Goal: Information Seeking & Learning: Learn about a topic

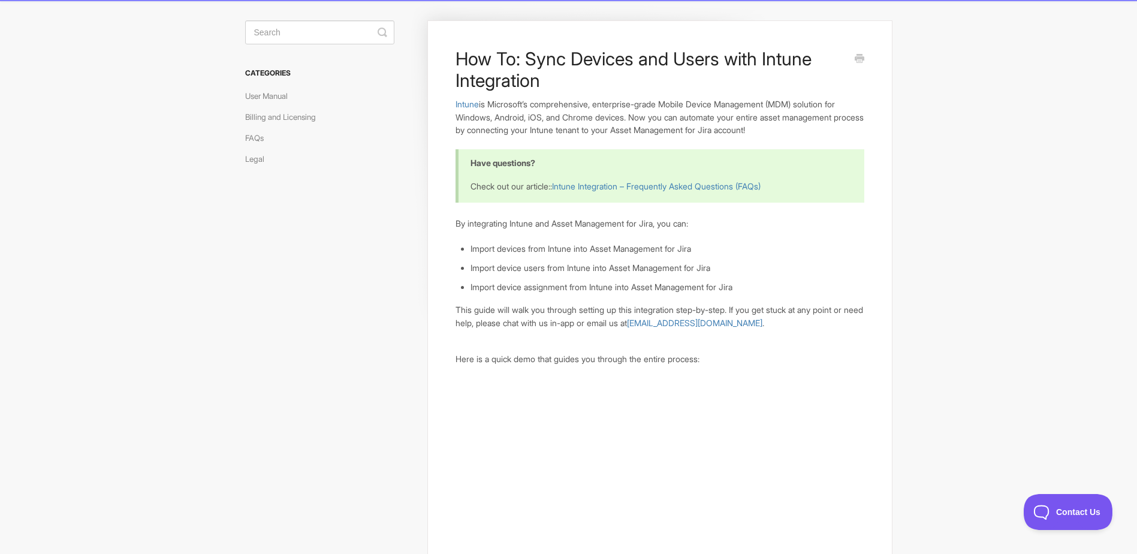
click at [537, 131] on p "Intune is Microsoft’s comprehensive, enterprise-grade Mobile Device Management …" at bounding box center [659, 117] width 408 height 39
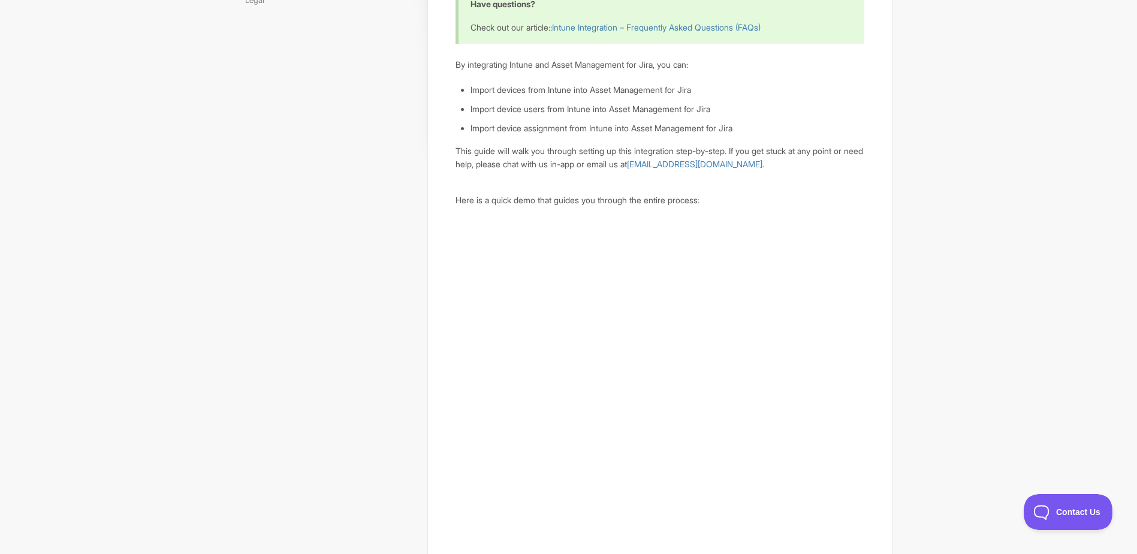
scroll to position [240, 0]
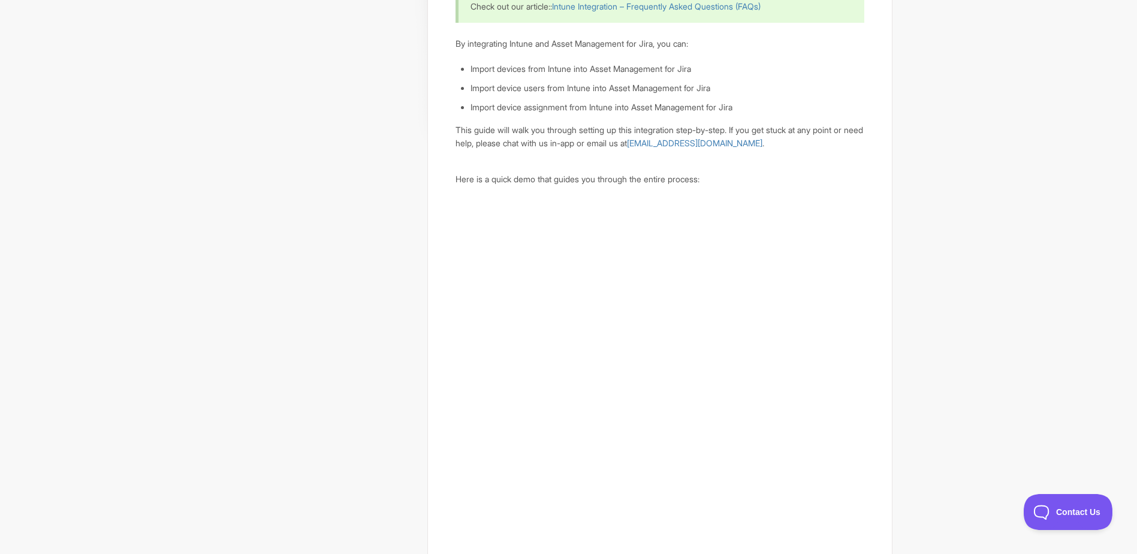
click at [542, 183] on p "Here is a quick demo that guides you through the entire process:" at bounding box center [659, 179] width 408 height 13
click at [530, 182] on p "Here is a quick demo that guides you through the entire process:" at bounding box center [659, 179] width 408 height 13
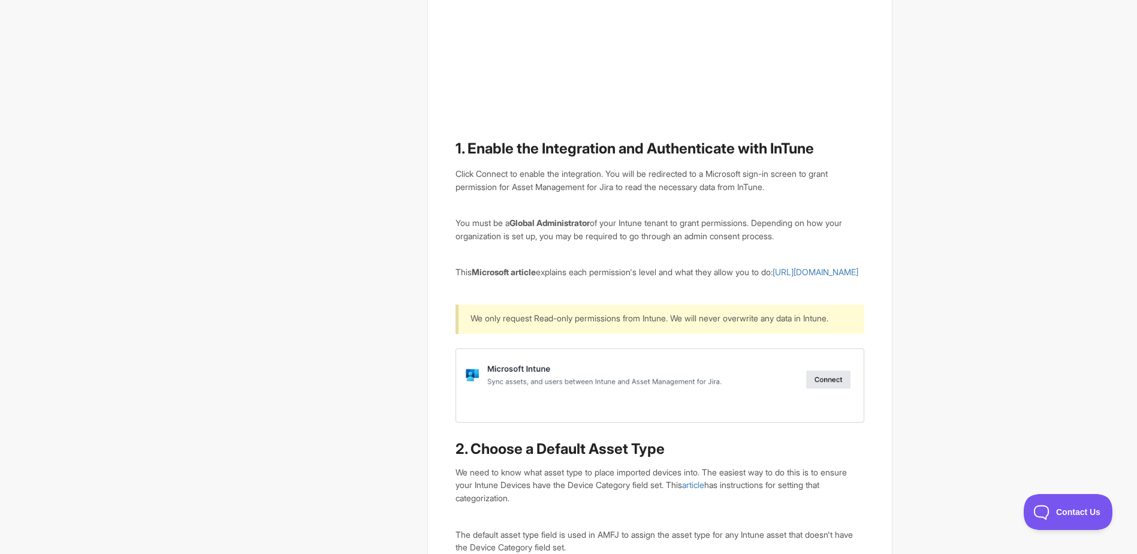
scroll to position [839, 0]
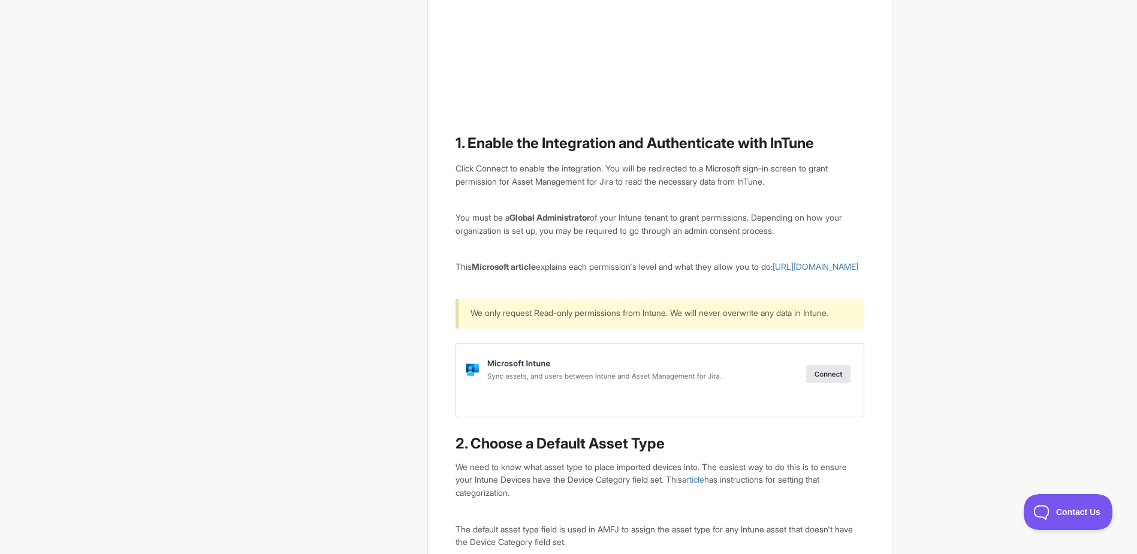
click at [530, 182] on div "Click Connect to enable the integration. You will be redirected to a Microsoft …" at bounding box center [659, 175] width 408 height 26
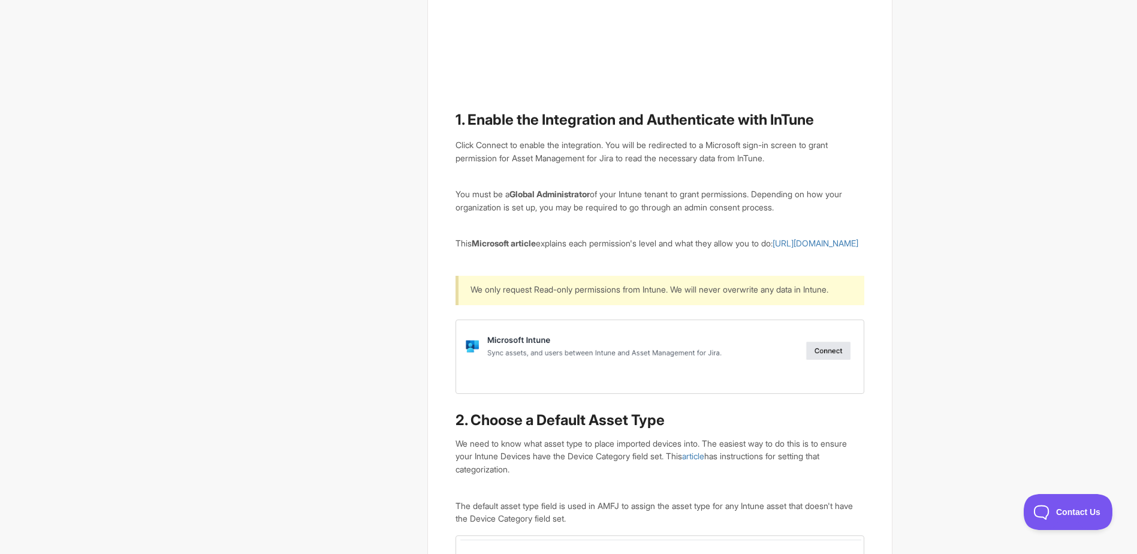
scroll to position [802, 0]
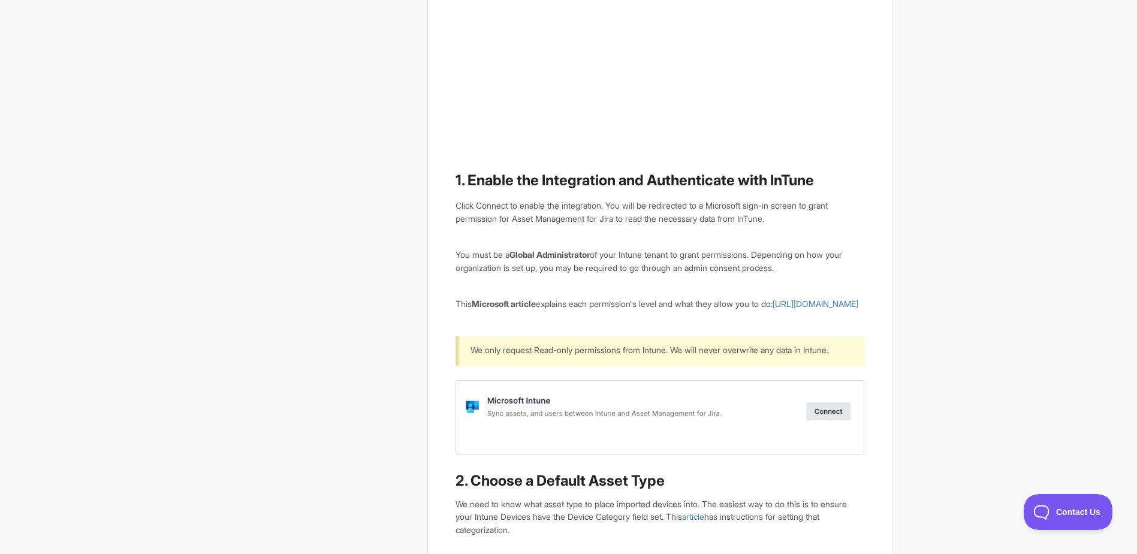
click at [549, 256] on b "Global Administrator" at bounding box center [549, 254] width 80 height 10
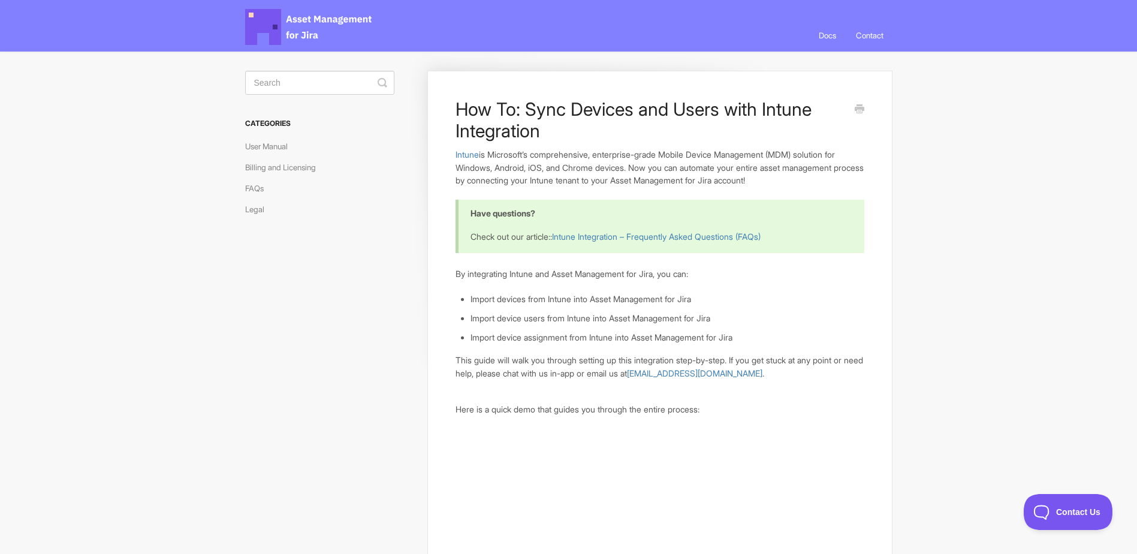
scroll to position [0, 0]
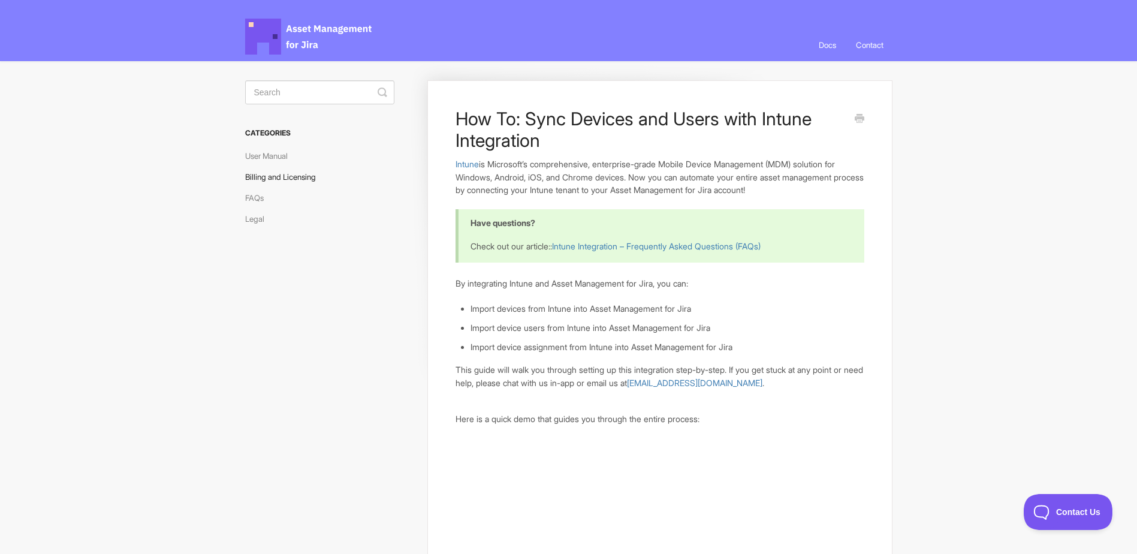
click at [310, 170] on link "Billing and Licensing" at bounding box center [285, 176] width 80 height 19
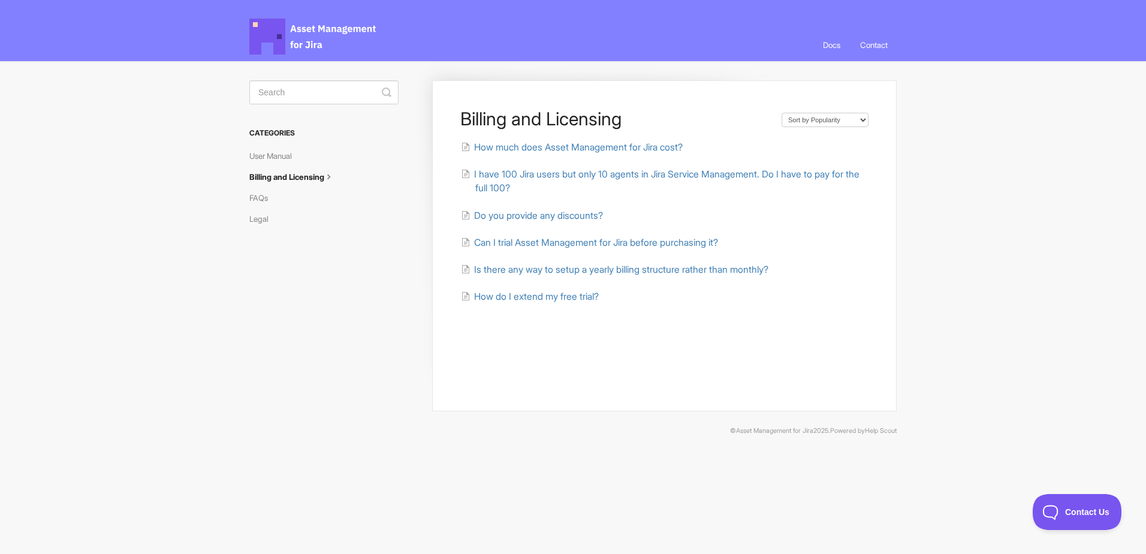
click at [644, 165] on ul "How much does Asset Management for Jira cost? I have 100 Jira users but only 10…" at bounding box center [664, 222] width 408 height 164
click at [647, 171] on span "I have 100 Jira users but only 10 agents in Jira Service Management. Do I have …" at bounding box center [666, 180] width 385 height 25
